Goal: Find specific page/section: Find specific page/section

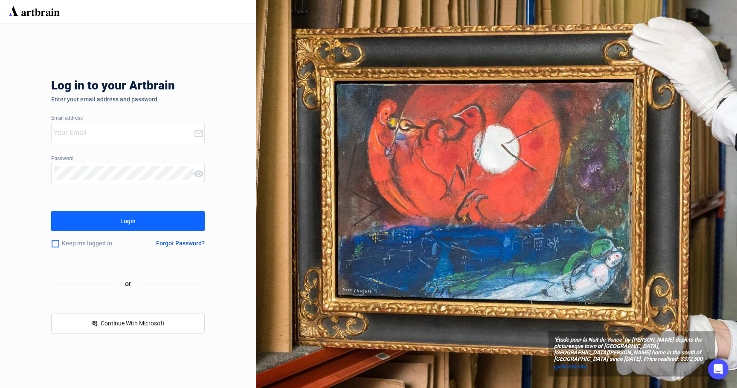
type input "[PERSON_NAME][EMAIL_ADDRESS][DOMAIN_NAME]"
click at [125, 220] on div "Login" at bounding box center [127, 221] width 15 height 14
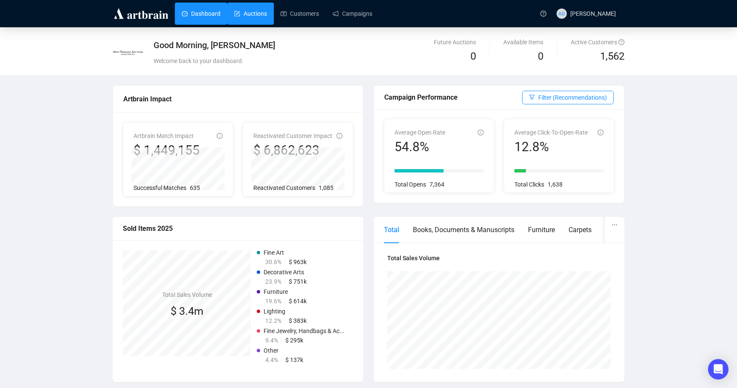
click at [256, 9] on link "Auctions" at bounding box center [250, 14] width 33 height 22
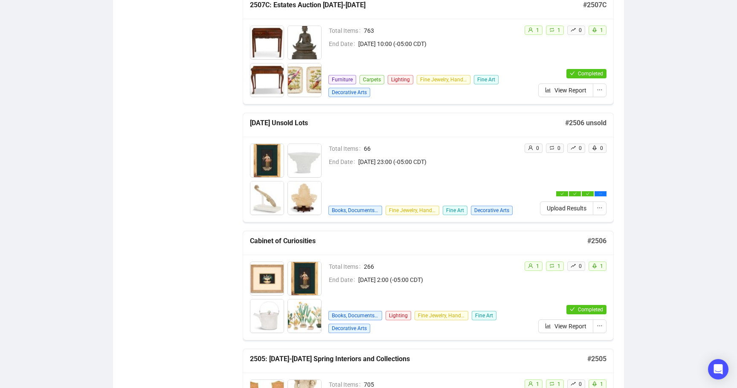
scroll to position [390, 0]
